Goal: Transaction & Acquisition: Purchase product/service

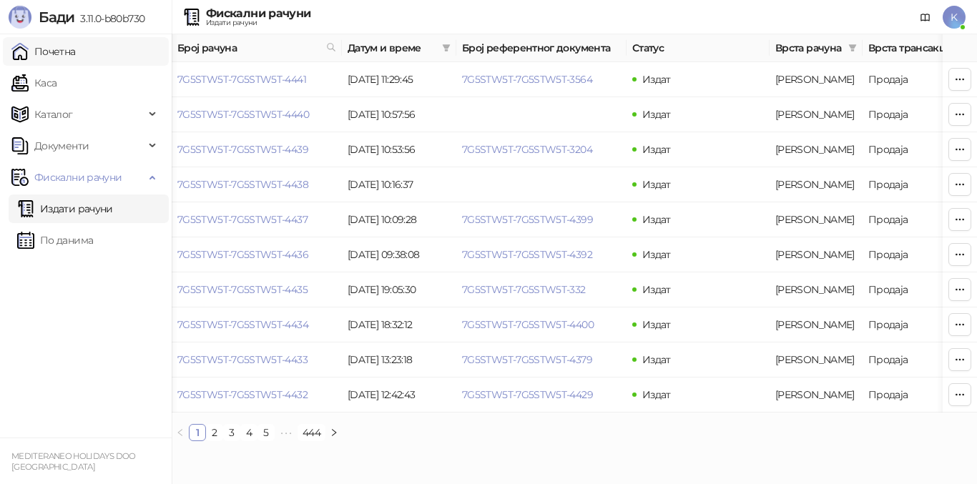
scroll to position [0, 347]
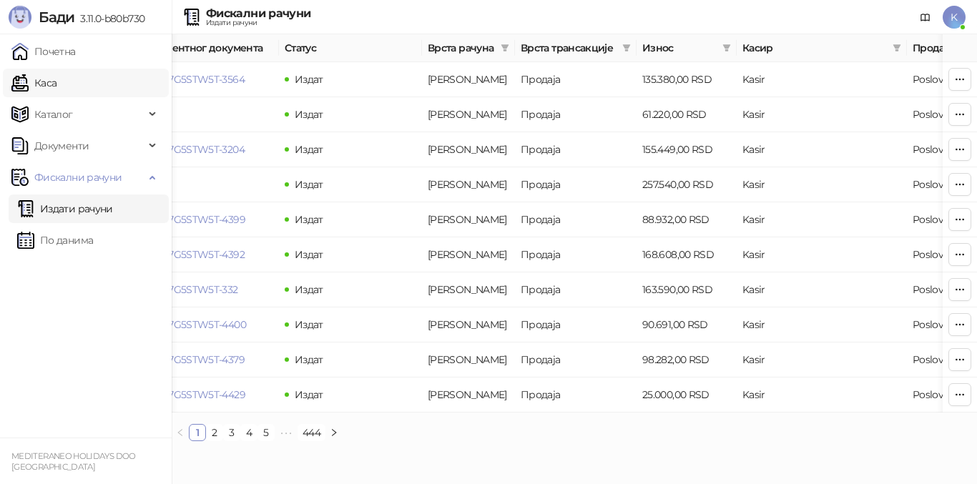
click at [53, 83] on link "Каса" at bounding box center [33, 83] width 45 height 29
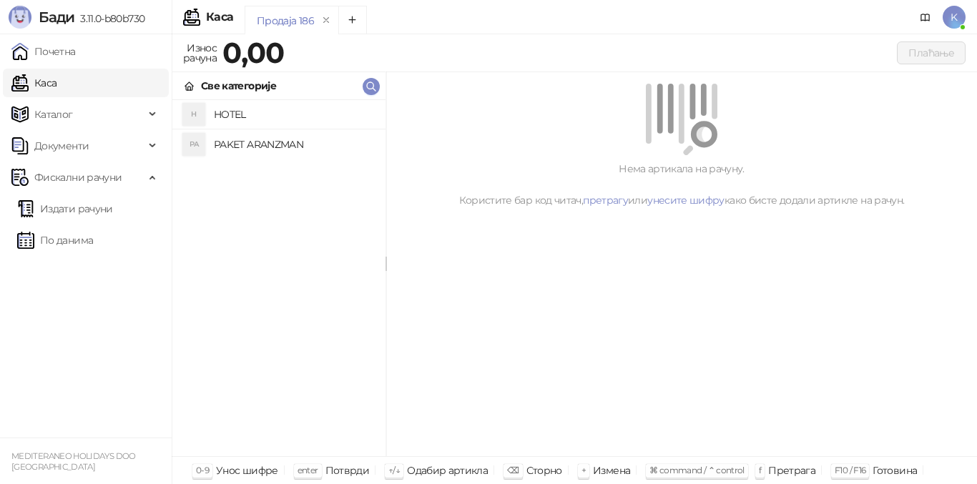
click at [276, 144] on h4 "PAKET ARANZMAN" at bounding box center [294, 144] width 160 height 23
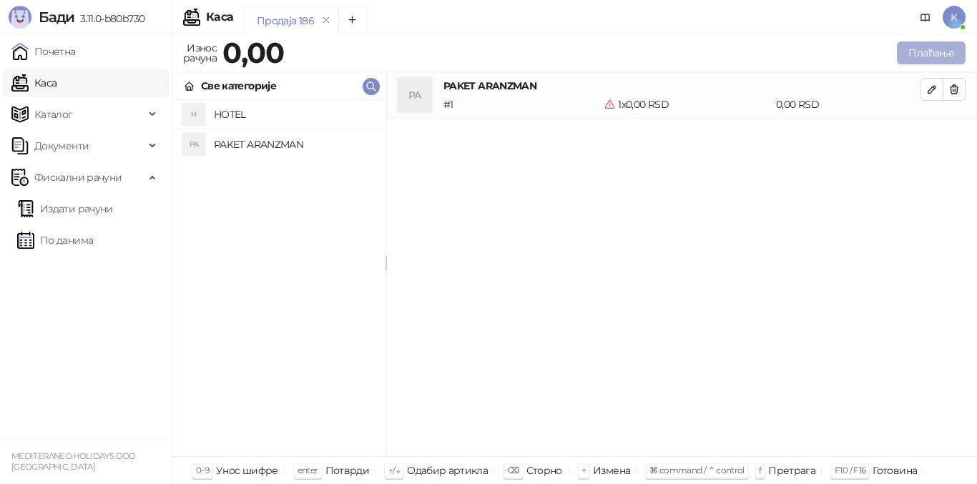
click at [908, 56] on button "Плаћање" at bounding box center [930, 52] width 69 height 23
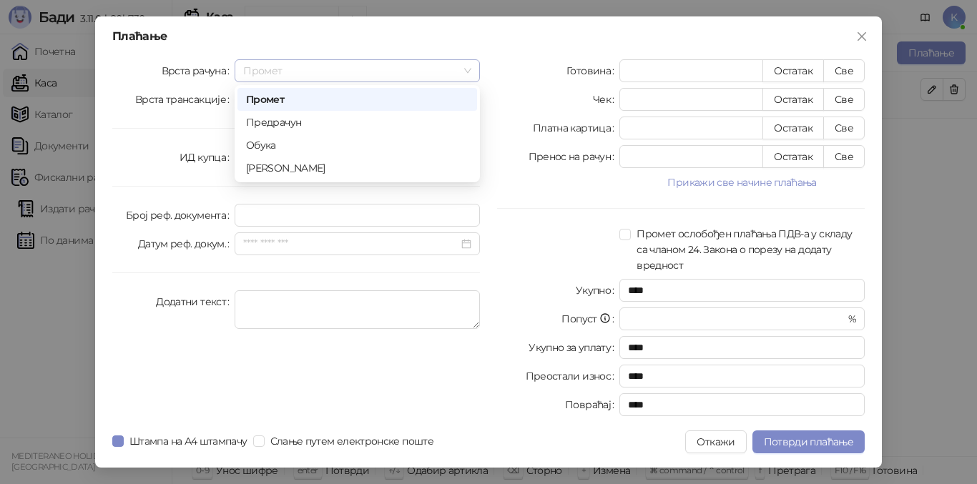
click at [391, 76] on span "Промет" at bounding box center [357, 70] width 228 height 21
click at [337, 172] on div "[PERSON_NAME]" at bounding box center [357, 168] width 222 height 16
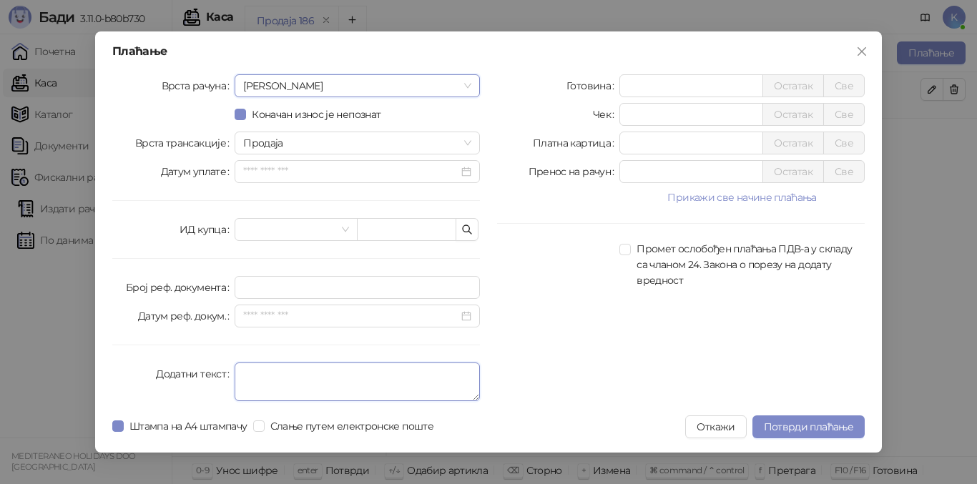
click at [260, 376] on textarea "Додатни текст" at bounding box center [356, 381] width 245 height 39
type textarea "*********"
drag, startPoint x: 637, startPoint y: 144, endPoint x: 619, endPoint y: 149, distance: 18.8
click at [619, 149] on div "*" at bounding box center [691, 143] width 144 height 23
type input "******"
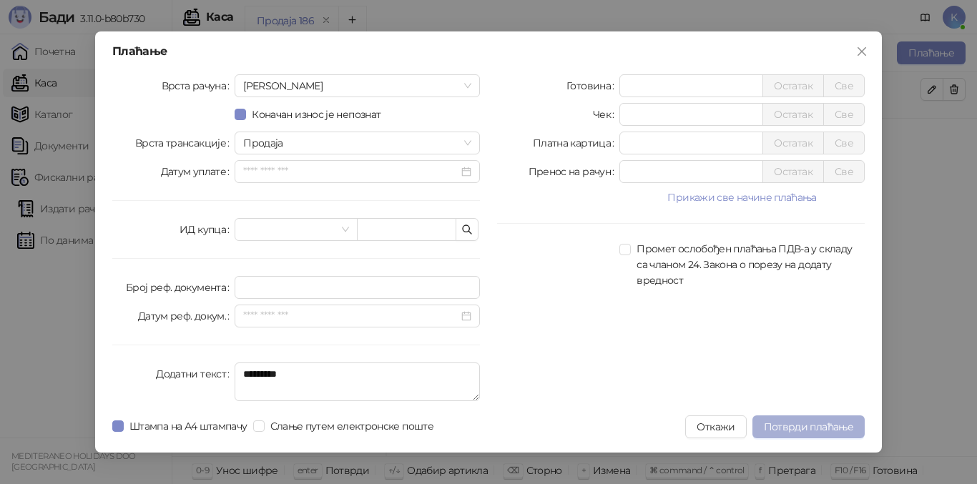
click at [788, 427] on span "Потврди плаћање" at bounding box center [808, 426] width 89 height 13
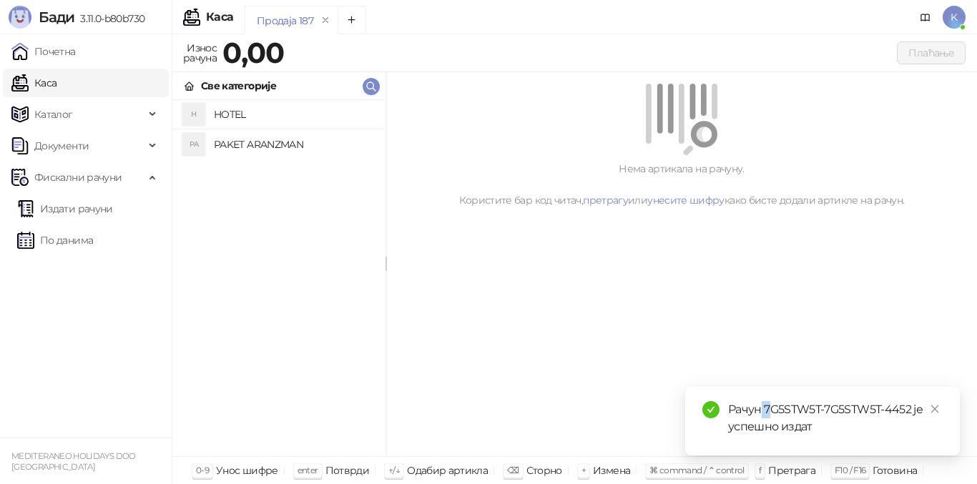
drag, startPoint x: 761, startPoint y: 405, endPoint x: 771, endPoint y: 405, distance: 9.3
click at [771, 405] on div "Рачун 7G5STW5T-7G5STW5T-4452 је успешно издат" at bounding box center [835, 418] width 214 height 34
click at [769, 405] on div "Рачун 7G5STW5T-7G5STW5T-4452 је успешно издат" at bounding box center [835, 418] width 214 height 34
click at [761, 406] on div "Рачун 7G5STW5T-7G5STW5T-4452 је успешно издат" at bounding box center [835, 418] width 214 height 34
click at [764, 406] on div "Рачун 7G5STW5T-7G5STW5T-4452 је успешно издат" at bounding box center [835, 418] width 214 height 34
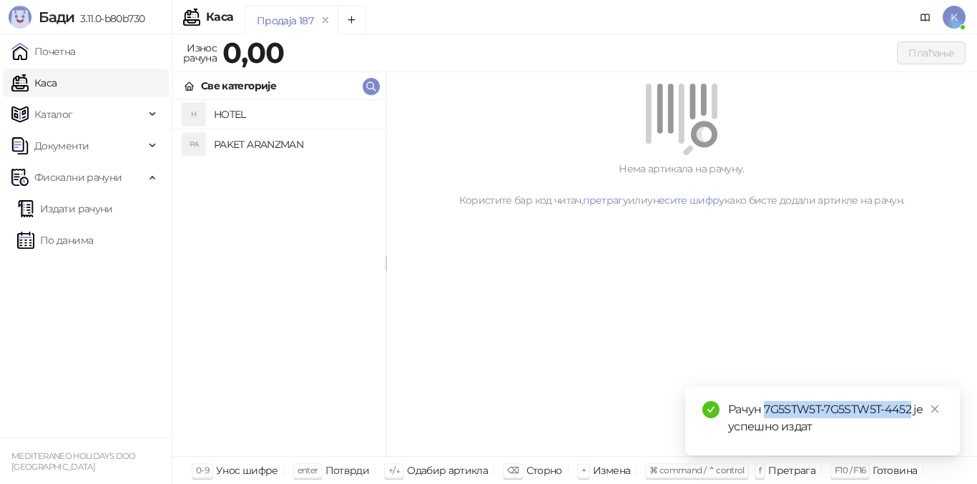
drag, startPoint x: 764, startPoint y: 406, endPoint x: 892, endPoint y: 407, distance: 128.7
click at [892, 407] on div "Рачун 7G5STW5T-7G5STW5T-4452 је успешно издат" at bounding box center [835, 418] width 214 height 34
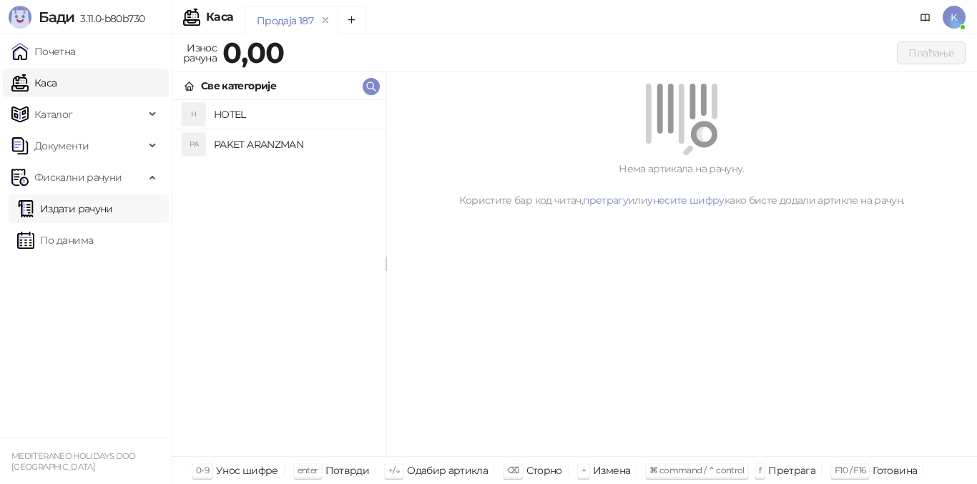
click at [66, 207] on link "Издати рачуни" at bounding box center [65, 208] width 96 height 29
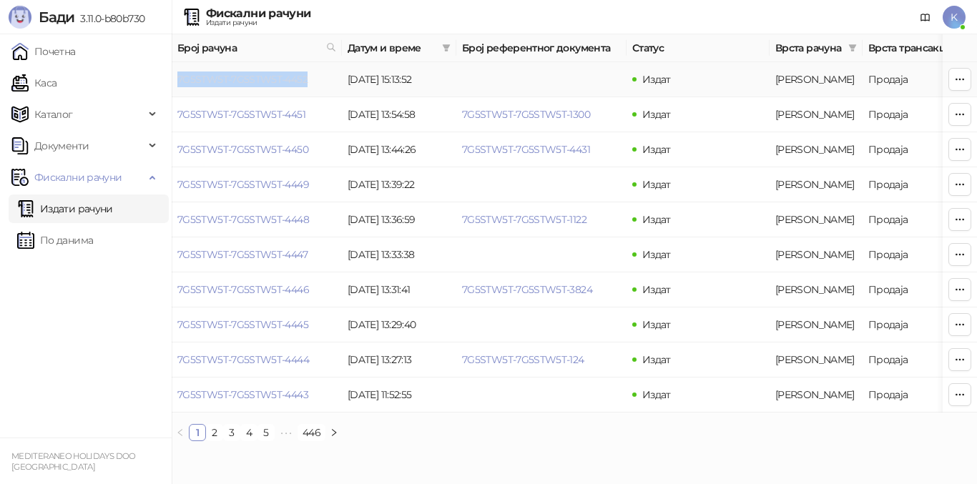
drag, startPoint x: 312, startPoint y: 83, endPoint x: 178, endPoint y: 80, distance: 133.7
click at [178, 80] on td "7G5STW5T-7G5STW5T-4452" at bounding box center [257, 79] width 170 height 35
copy link "7G5STW5T-7G5STW5T-4452"
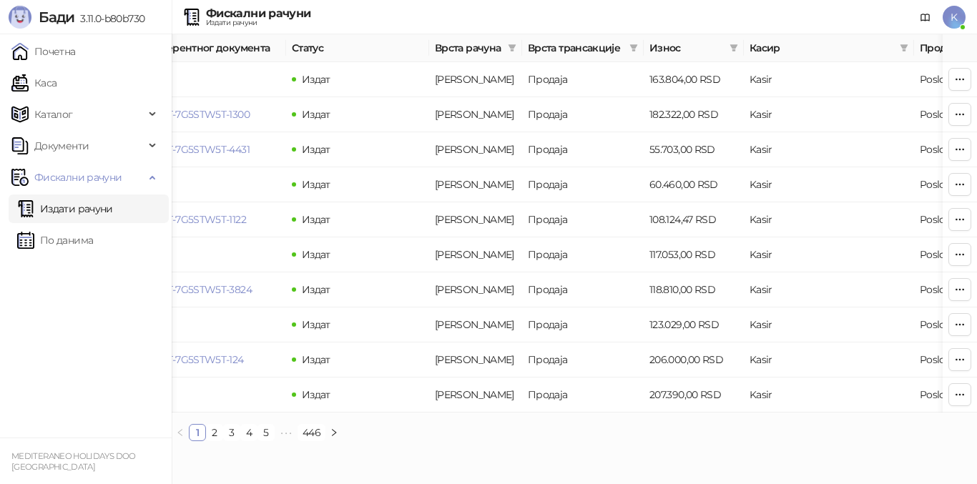
scroll to position [0, 343]
click at [962, 77] on icon "button" at bounding box center [959, 79] width 11 height 11
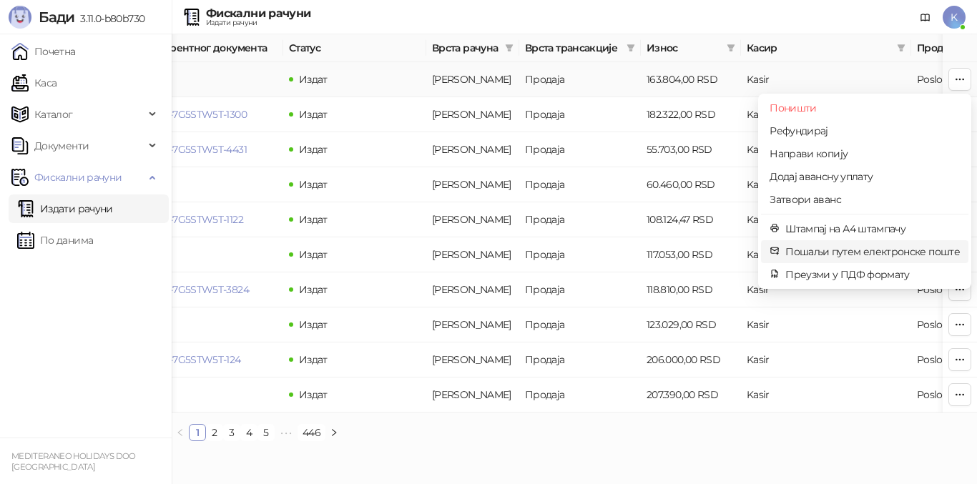
click at [828, 252] on span "Пошаљи путем електронске поште" at bounding box center [872, 252] width 174 height 16
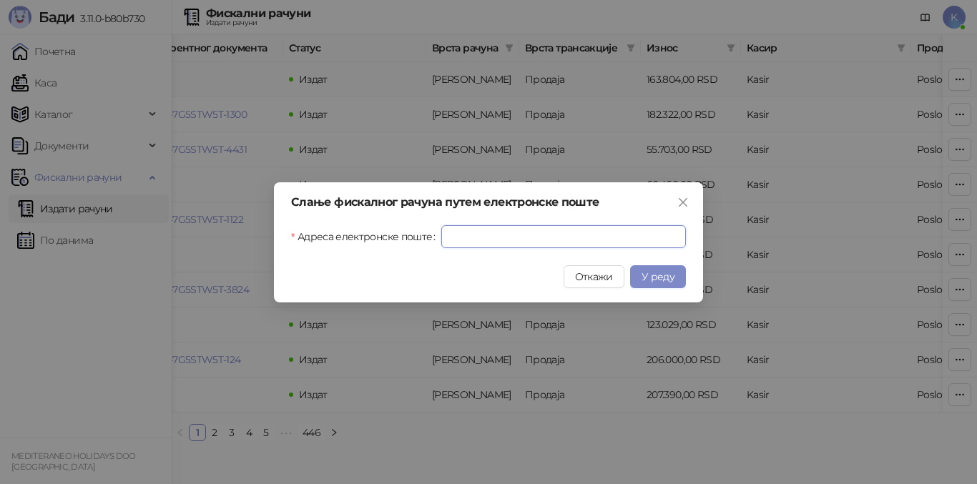
click at [456, 238] on input "Адреса електронске поште" at bounding box center [563, 236] width 244 height 23
paste input "**********"
type input "**********"
click at [658, 279] on span "У реду" at bounding box center [657, 276] width 33 height 13
